Goal: Information Seeking & Learning: Find specific fact

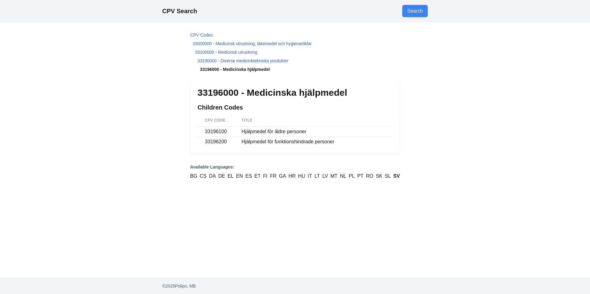
click at [256, 69] on li "33196000 - Medicinska hjälpmedel" at bounding box center [294, 69] width 209 height 6
click at [210, 69] on li "33196000 - Medicinska hjälpmedel" at bounding box center [294, 69] width 209 height 6
click at [251, 61] on link "33190000 - Diverse medicinktekniska produkter" at bounding box center [242, 60] width 91 height 5
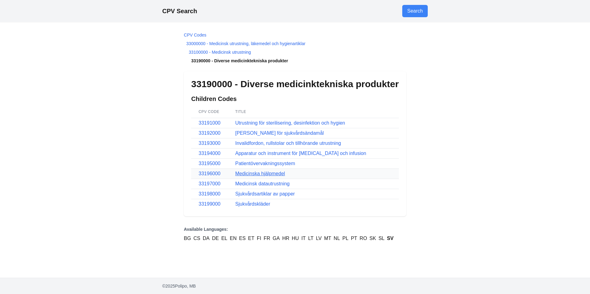
click at [259, 174] on link "Medicinska hjälpmedel" at bounding box center [260, 173] width 50 height 5
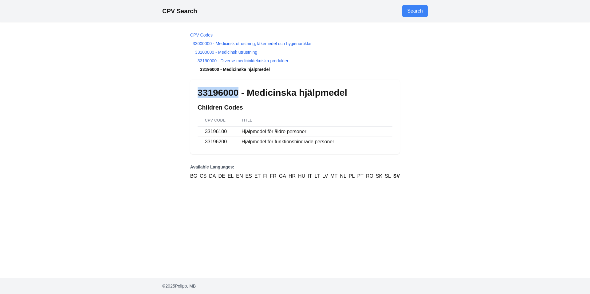
drag, startPoint x: 231, startPoint y: 93, endPoint x: 199, endPoint y: 93, distance: 32.2
click at [199, 93] on h1 "33196000 - Medicinska hjälpmedel" at bounding box center [294, 92] width 195 height 11
copy h1 "33196000"
drag, startPoint x: 349, startPoint y: 92, endPoint x: 249, endPoint y: 93, distance: 99.8
click at [249, 93] on h1 "33196000 - Medicinska hjälpmedel" at bounding box center [294, 92] width 195 height 11
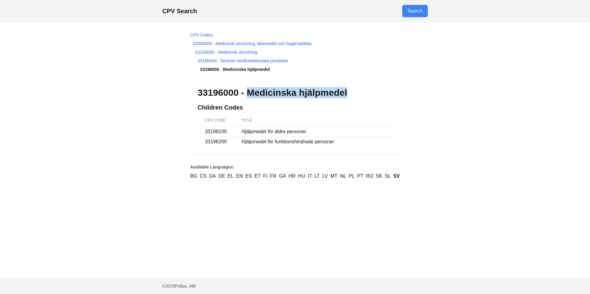
copy h1 "Medicinska hjälpmedel"
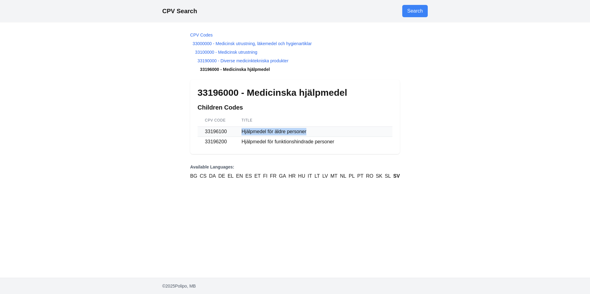
drag, startPoint x: 242, startPoint y: 131, endPoint x: 309, endPoint y: 131, distance: 66.6
click at [309, 131] on td "Hjälpmedel för äldre personer" at bounding box center [313, 132] width 158 height 10
copy td "Hjälpmedel för äldre personer"
